Goal: Task Accomplishment & Management: Use online tool/utility

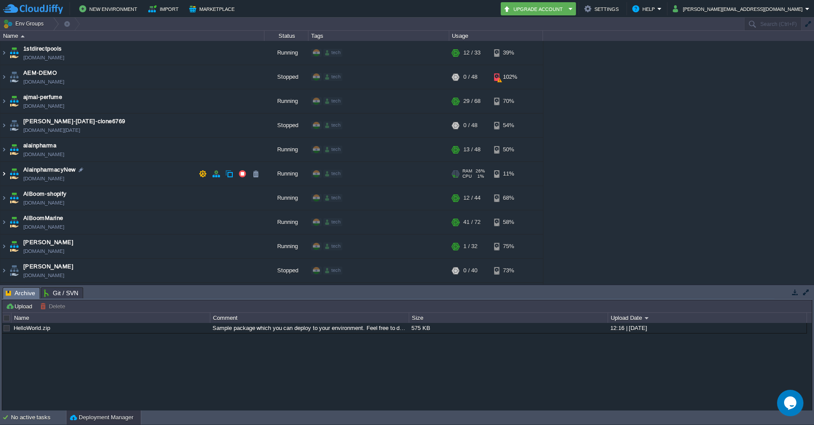
click at [4, 178] on img at bounding box center [3, 174] width 7 height 24
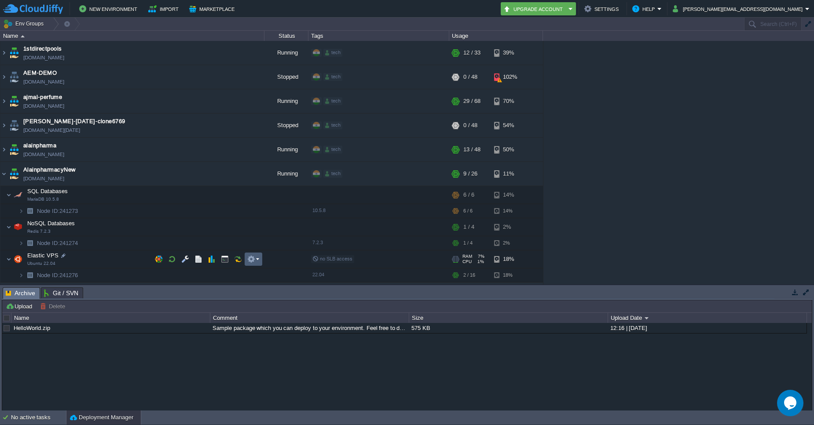
click at [257, 259] on em at bounding box center [253, 259] width 12 height 8
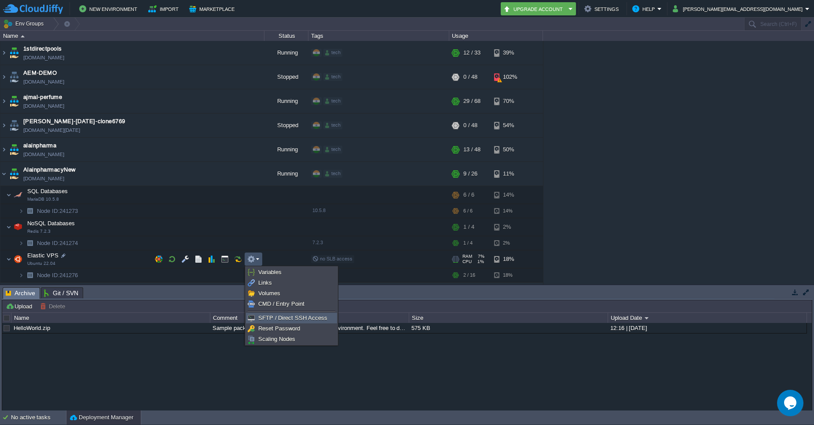
click at [265, 318] on span "SFTP / Direct SSH Access" at bounding box center [292, 318] width 69 height 7
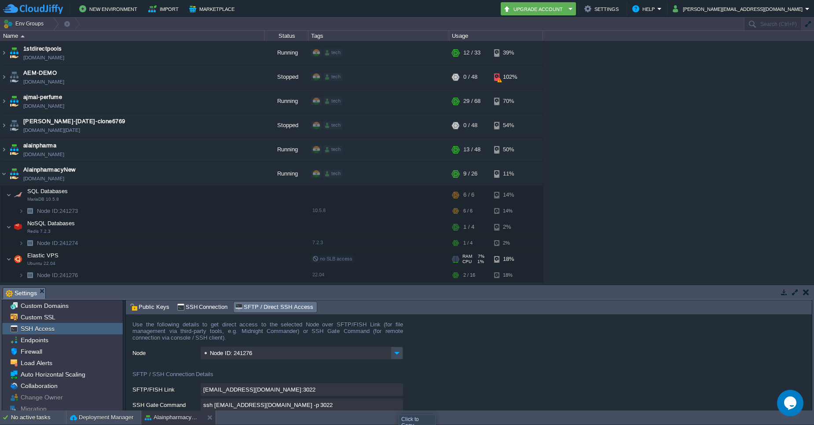
click at [395, 407] on input "ssh [EMAIL_ADDRESS][DOMAIN_NAME] -p 3022" at bounding box center [302, 405] width 203 height 13
click at [398, 406] on input "ssh [EMAIL_ADDRESS][DOMAIN_NAME] -p 3022" at bounding box center [302, 404] width 203 height 13
click at [22, 279] on img at bounding box center [20, 276] width 5 height 14
click at [20, 275] on img at bounding box center [20, 276] width 5 height 14
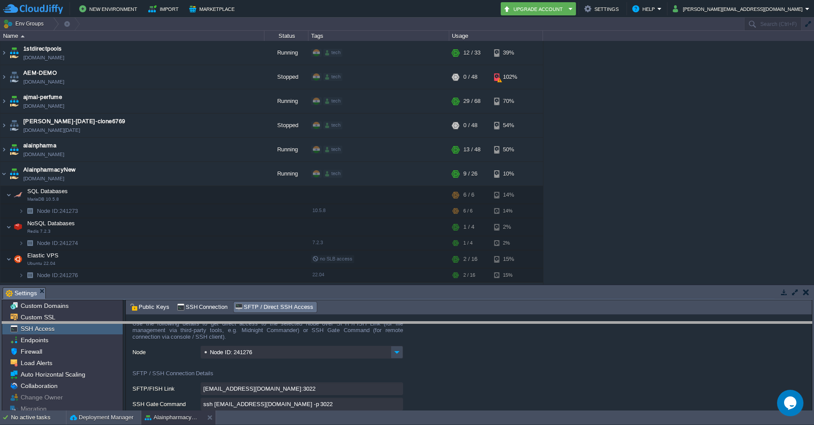
drag, startPoint x: 114, startPoint y: 287, endPoint x: 116, endPoint y: 322, distance: 34.8
click at [116, 322] on body "New Environment Import Marketplace Bonus ₹0.00 Upgrade Account Settings Help [P…" at bounding box center [407, 212] width 814 height 425
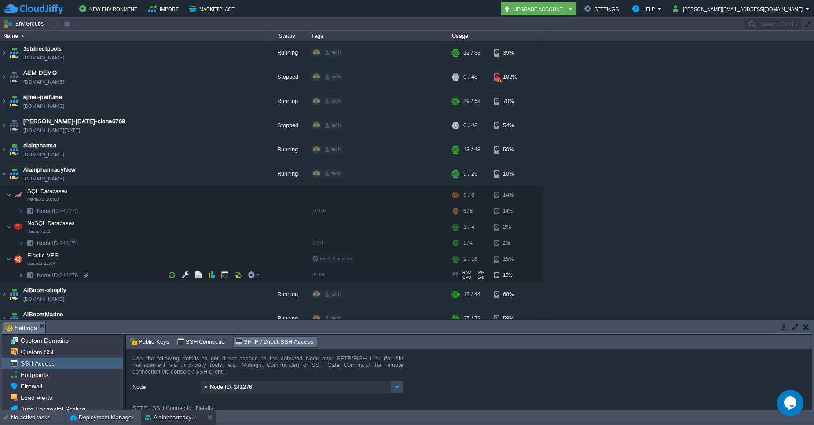
click at [22, 275] on img at bounding box center [20, 276] width 5 height 14
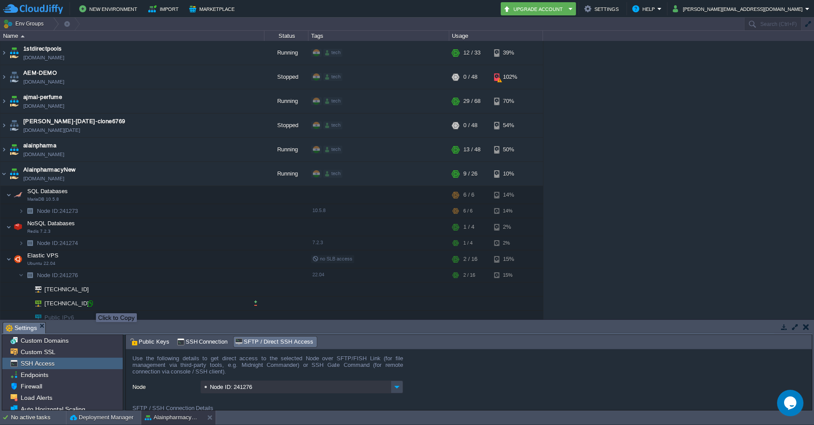
click at [89, 306] on div at bounding box center [90, 304] width 8 height 8
